Goal: Navigation & Orientation: Find specific page/section

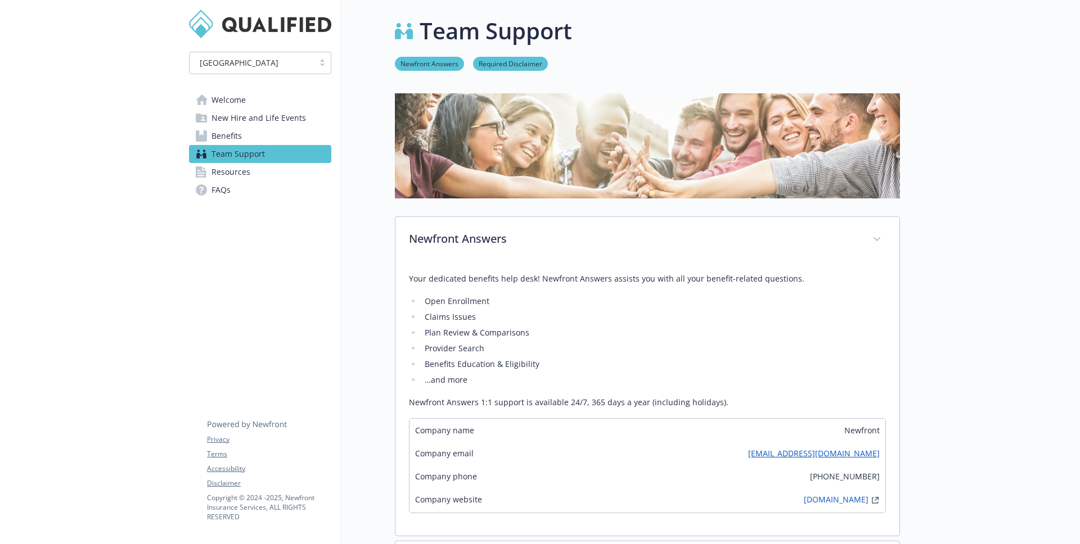
scroll to position [67, 0]
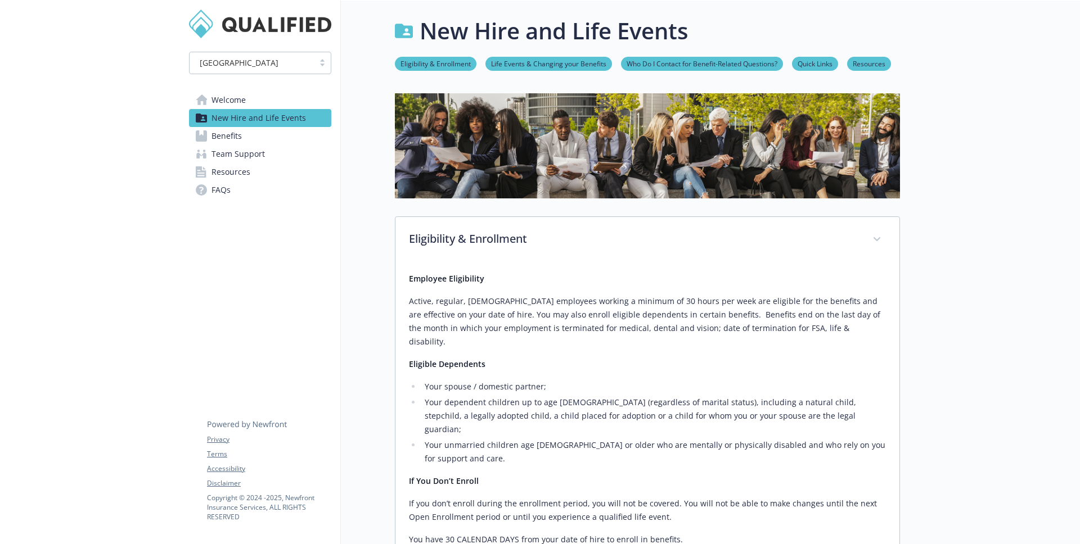
scroll to position [569, 0]
